Goal: Complete application form

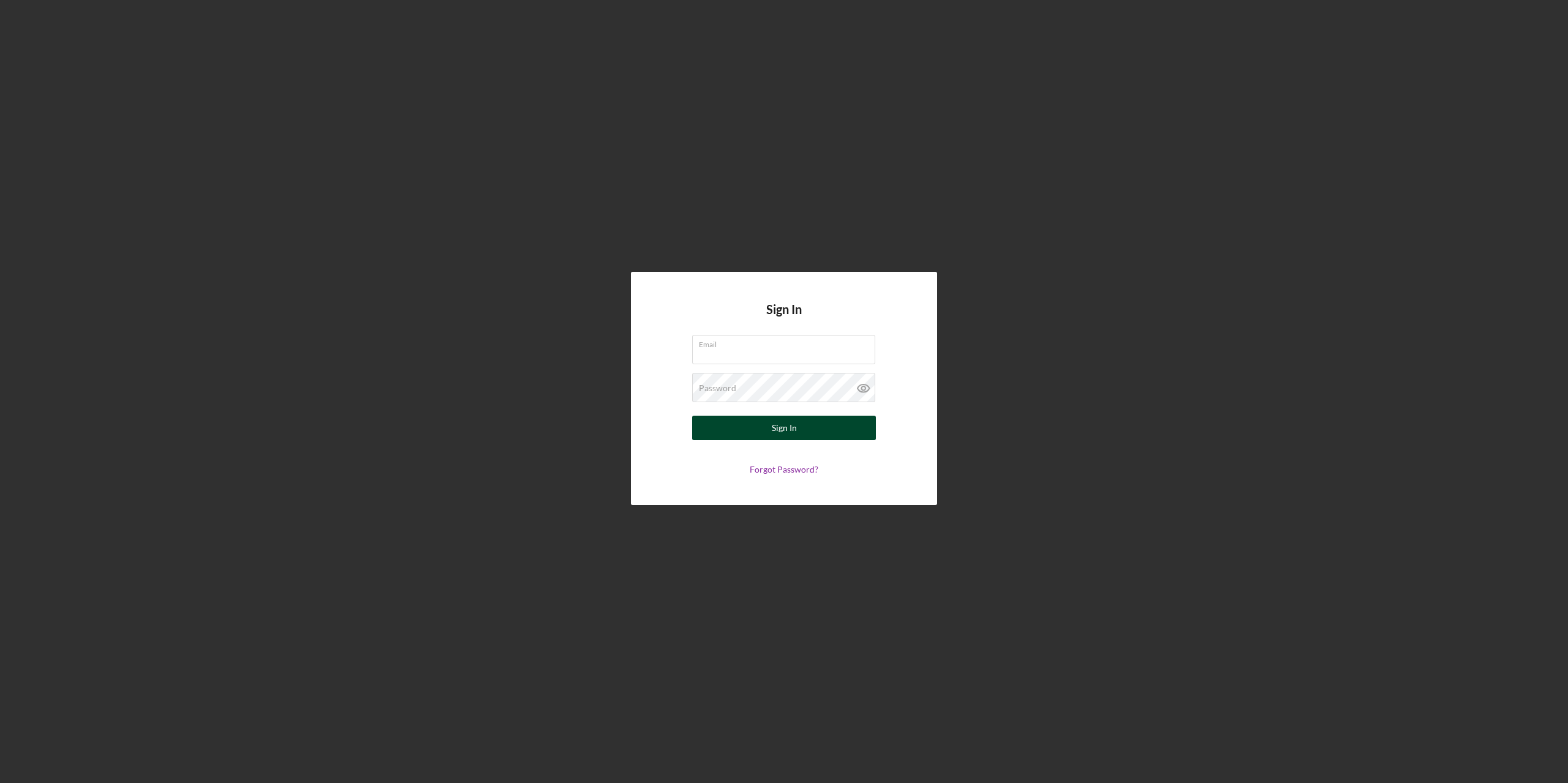
type input "[PERSON_NAME][EMAIL_ADDRESS][PERSON_NAME][DOMAIN_NAME]"
click at [797, 431] on button "Sign In" at bounding box center [784, 428] width 184 height 25
